Goal: Task Accomplishment & Management: Use online tool/utility

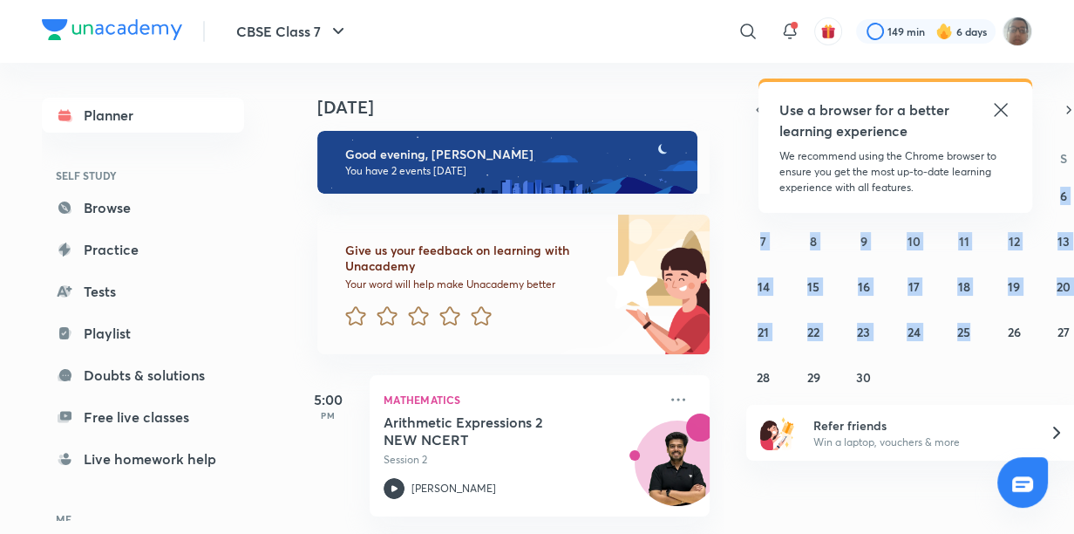
drag, startPoint x: 965, startPoint y: 215, endPoint x: 979, endPoint y: 320, distance: 106.4
click at [979, 320] on div "31 1 2 3 4 5 6 7 8 9 10 11 12 13 14 15 16 17 18 19 20 21 22 23 24 25 26 27 28 2…" at bounding box center [913, 285] width 335 height 209
drag, startPoint x: 979, startPoint y: 320, endPoint x: 1055, endPoint y: 200, distance: 142.3
click at [1055, 200] on button "6" at bounding box center [1064, 195] width 28 height 28
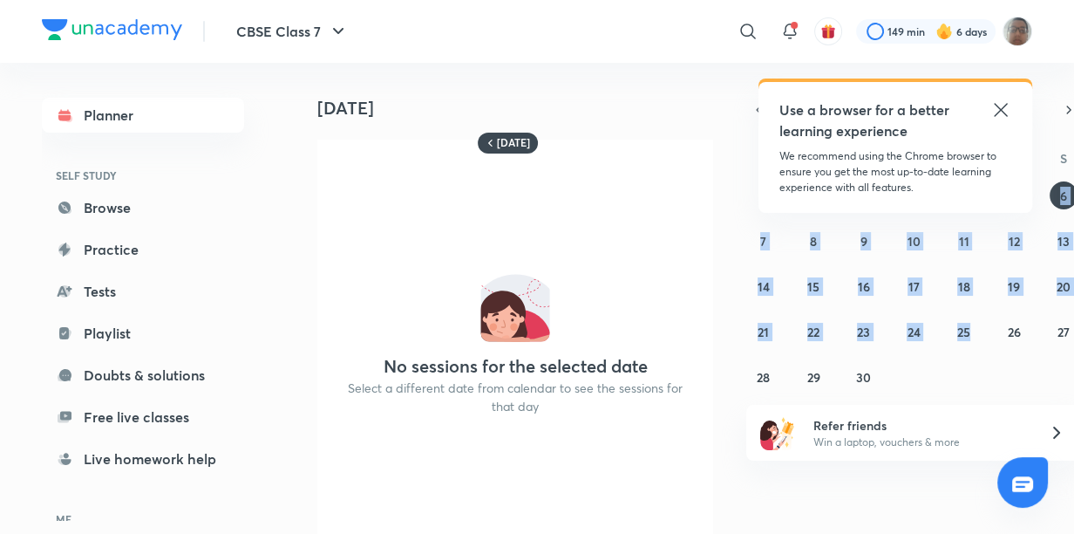
click at [1068, 167] on div "S M T W T F S 31 1 2 3 4 5 6 7 8 9 10 11 12 13 14 15 16 17 18 19 20 21 22 23 24…" at bounding box center [913, 267] width 335 height 248
click at [1064, 110] on icon "button" at bounding box center [1069, 110] width 14 height 16
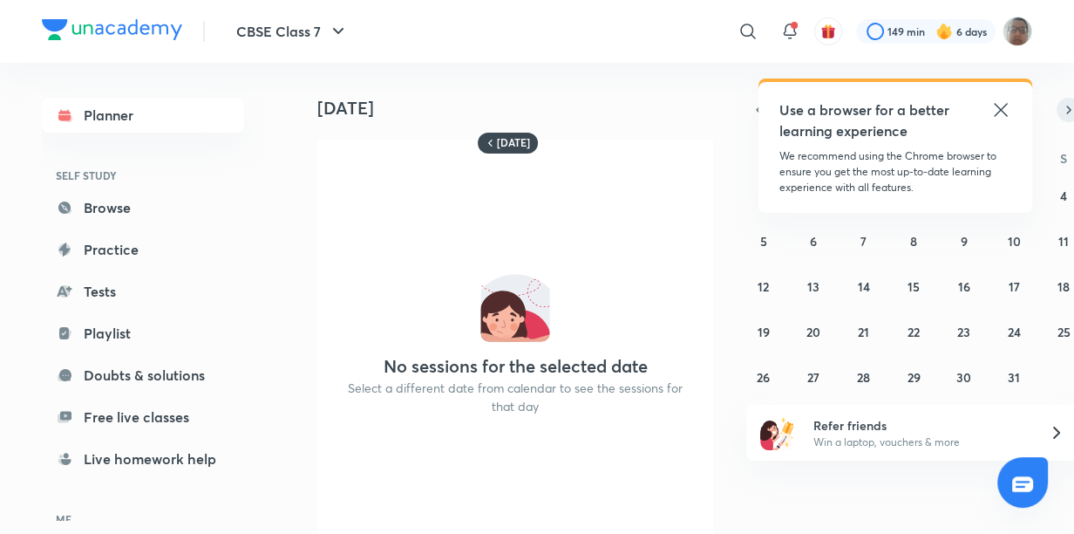
click at [1065, 112] on icon "button" at bounding box center [1069, 110] width 14 height 16
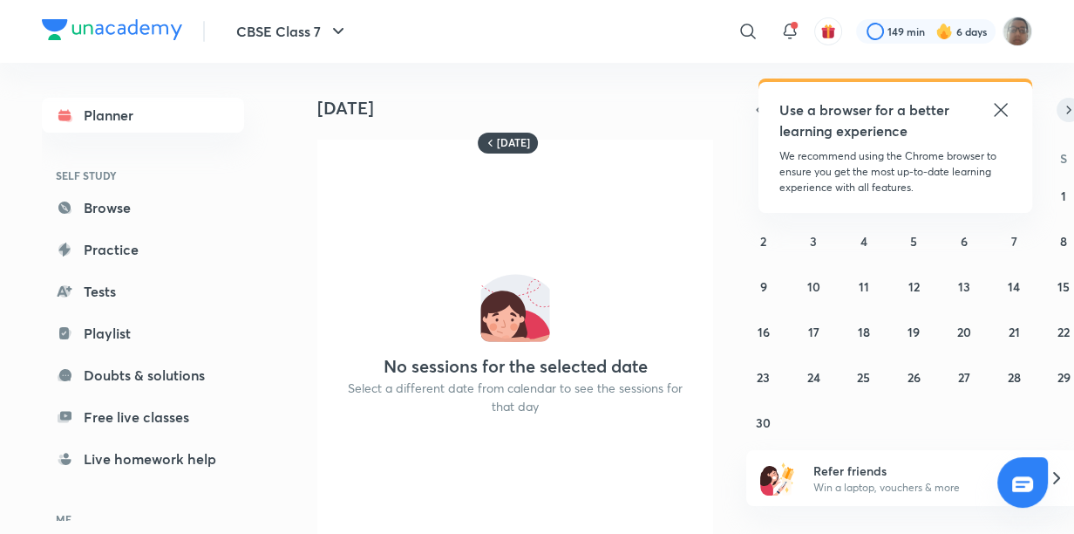
click at [1065, 111] on icon "button" at bounding box center [1069, 110] width 14 height 16
